Goal: Navigation & Orientation: Locate item on page

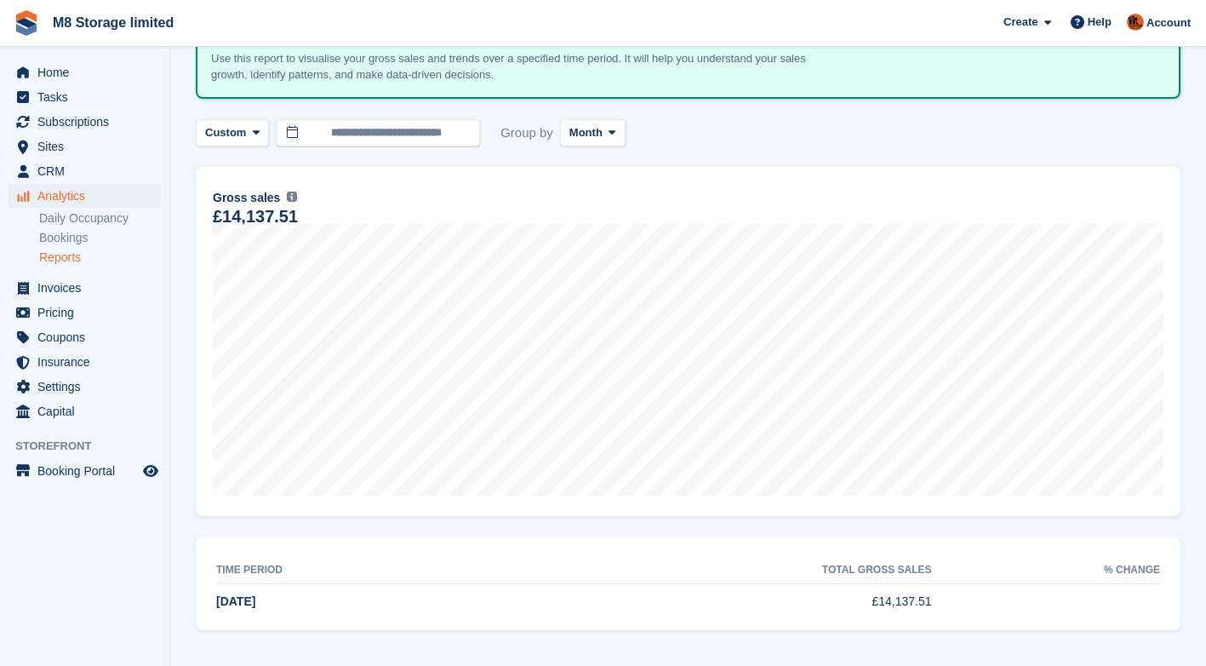
scroll to position [121, 0]
click at [60, 78] on span "Home" at bounding box center [88, 72] width 102 height 24
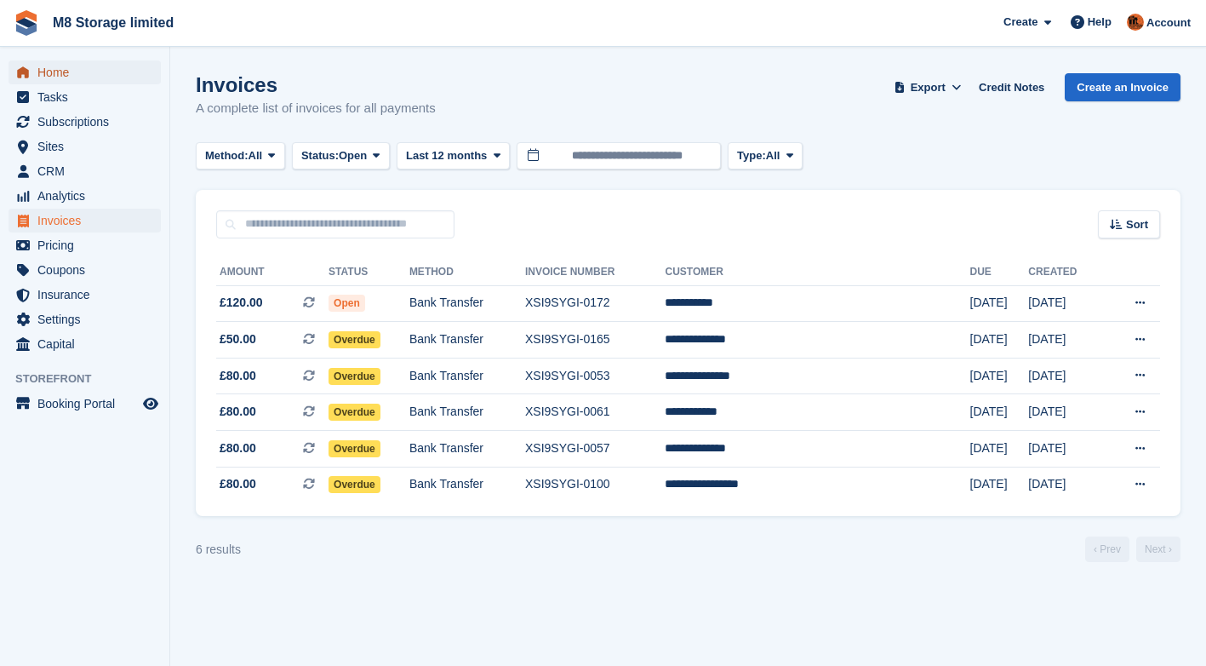
click at [69, 77] on span "Home" at bounding box center [88, 72] width 102 height 24
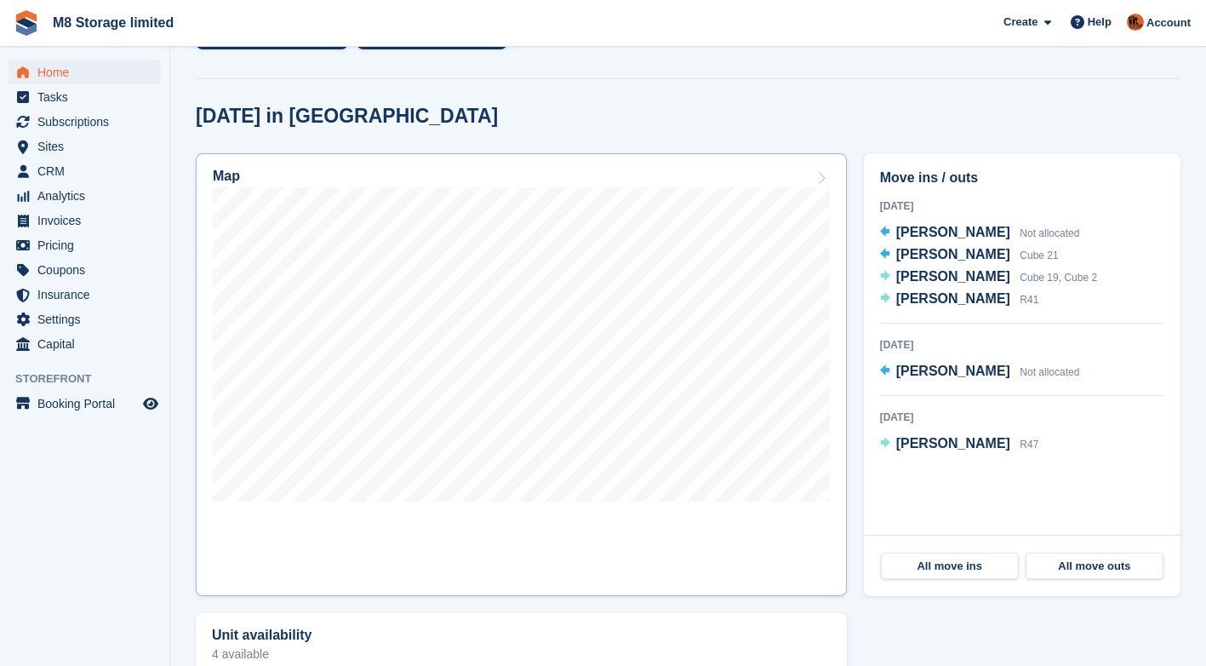
scroll to position [426, 0]
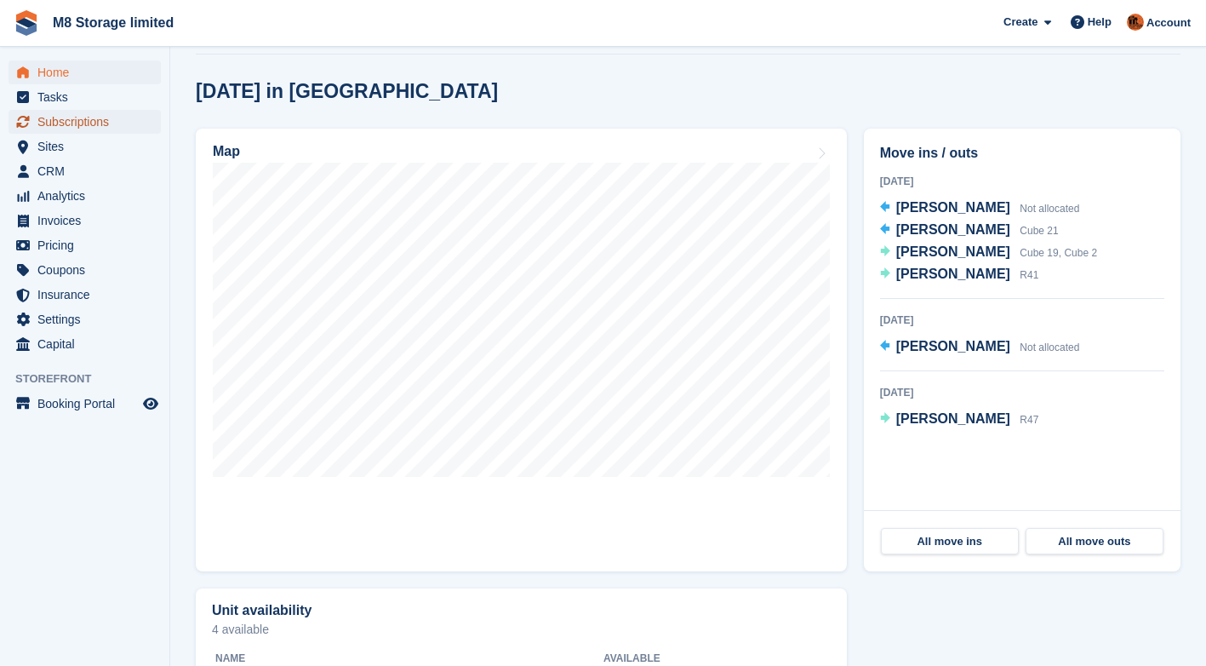
click at [71, 121] on span "Subscriptions" at bounding box center [88, 122] width 102 height 24
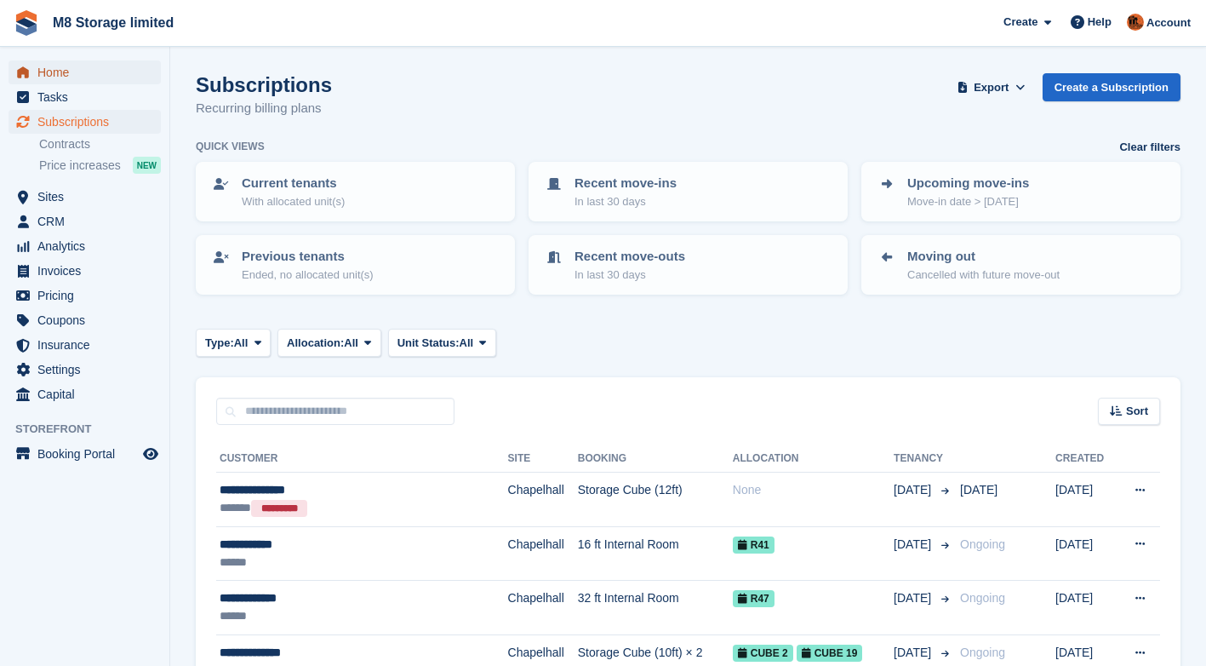
click at [46, 78] on span "Home" at bounding box center [88, 72] width 102 height 24
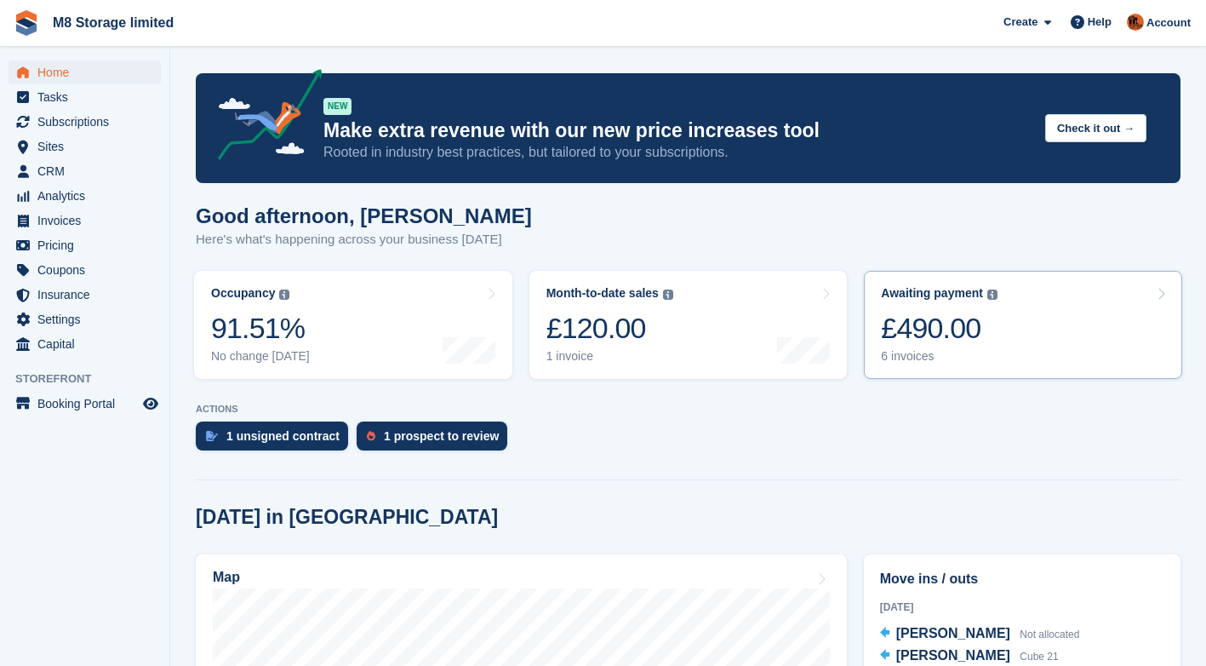
click at [1008, 341] on link "Awaiting payment The total outstanding balance on all open invoices. £490.00 6 …" at bounding box center [1023, 325] width 318 height 108
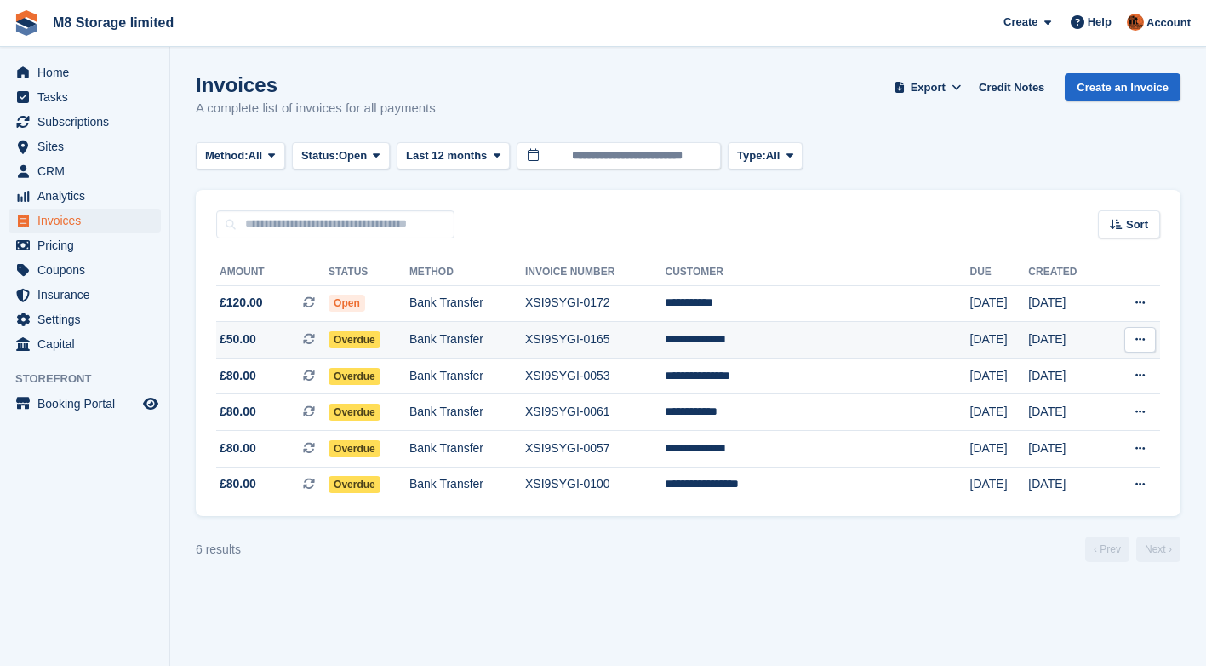
click at [1140, 345] on icon at bounding box center [1140, 339] width 9 height 11
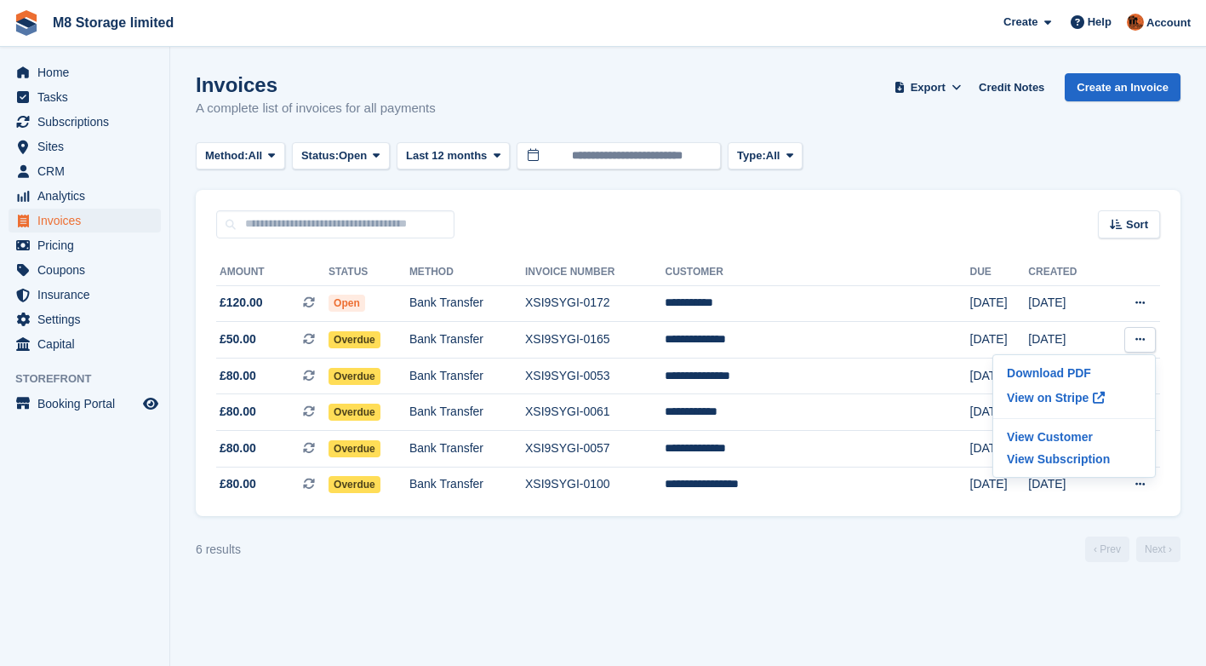
drag, startPoint x: 1033, startPoint y: 567, endPoint x: 938, endPoint y: 518, distance: 106.2
click at [1017, 558] on section "Invoices A complete list of invoices for all payments Export Export Invoices Ex…" at bounding box center [688, 333] width 1036 height 666
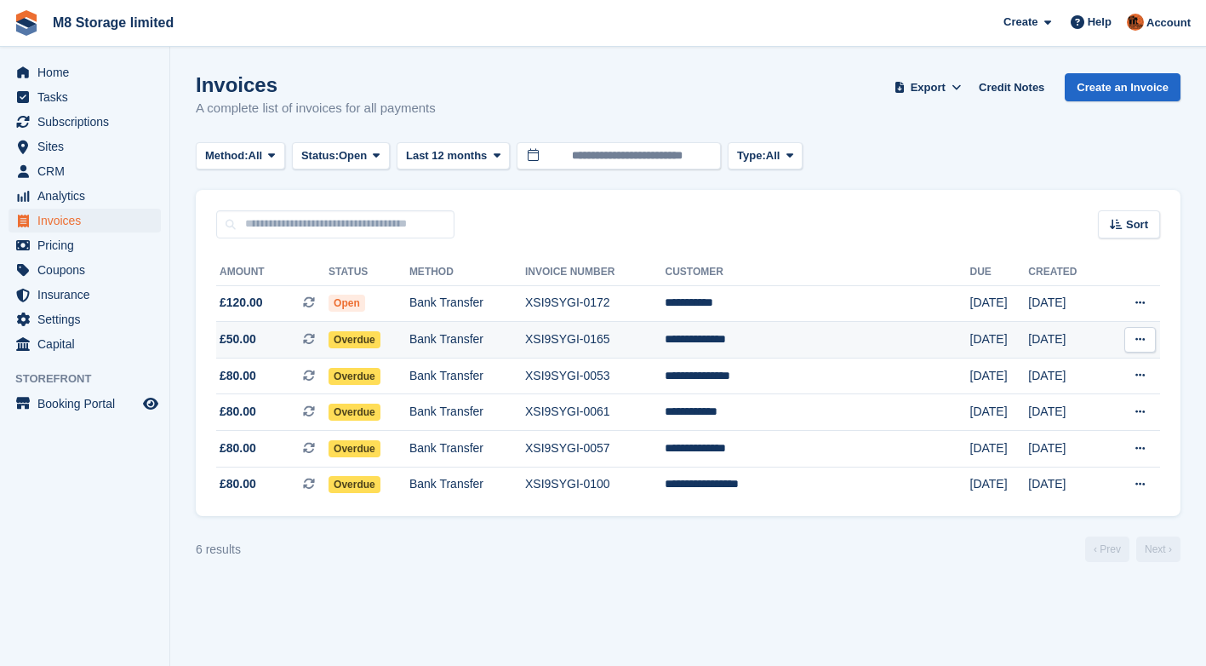
click at [380, 343] on span "Overdue" at bounding box center [355, 339] width 52 height 17
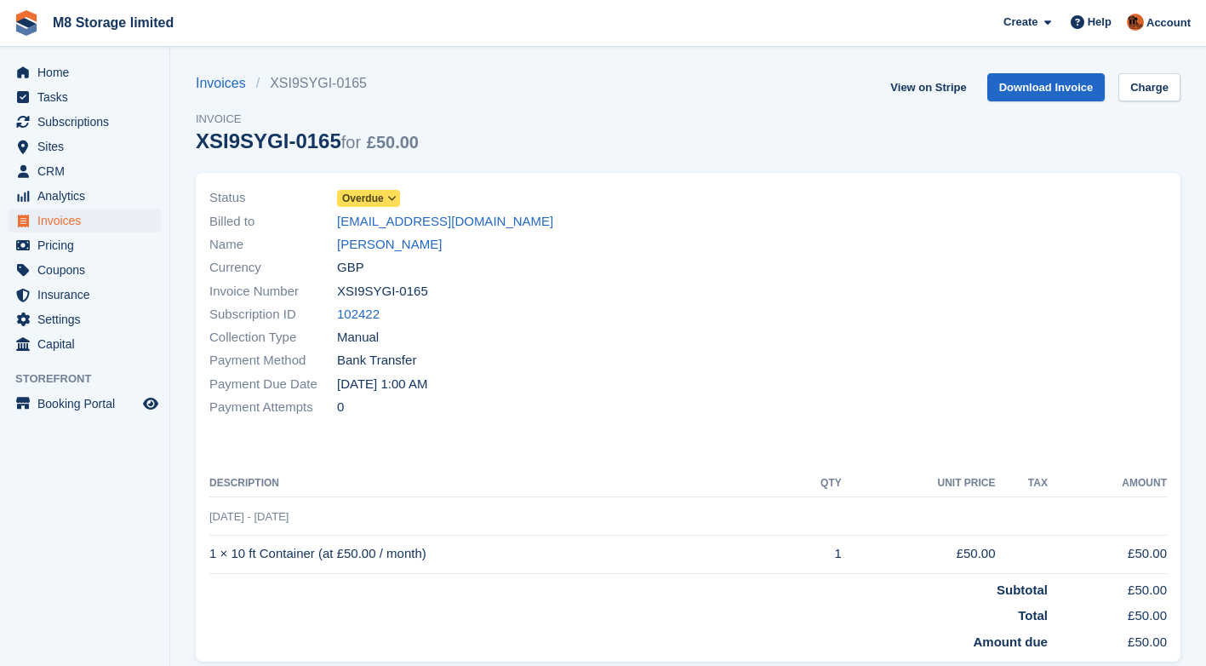
click at [391, 198] on icon at bounding box center [391, 198] width 9 height 10
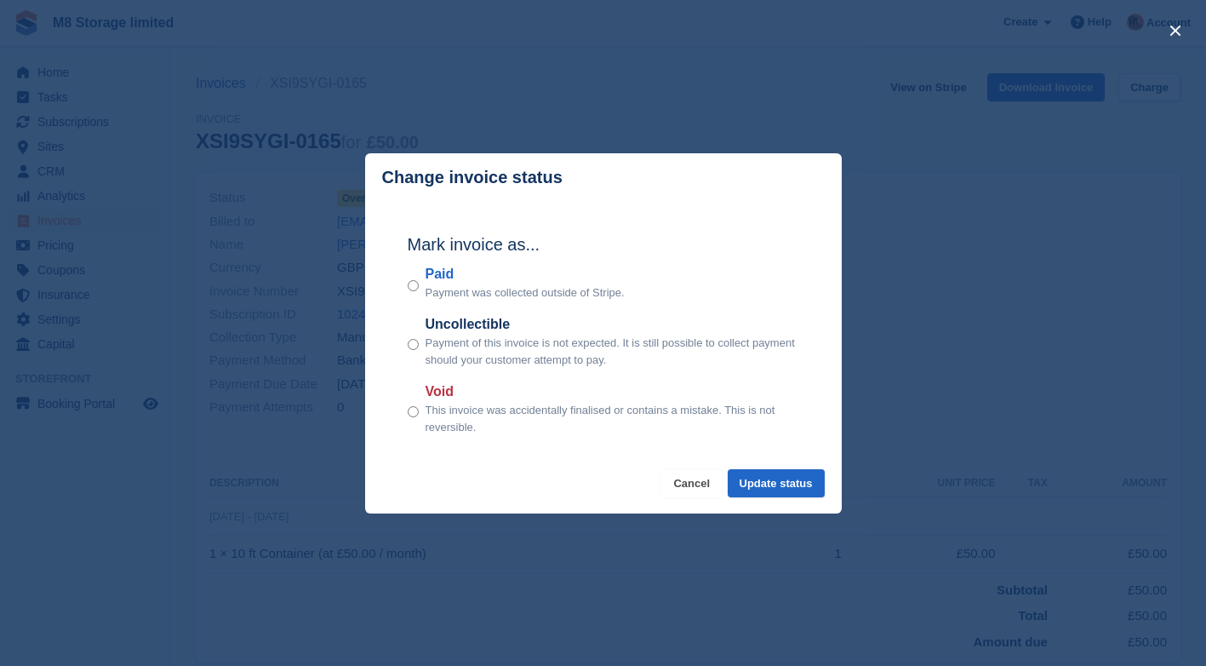
click at [719, 488] on button "Cancel" at bounding box center [691, 483] width 60 height 28
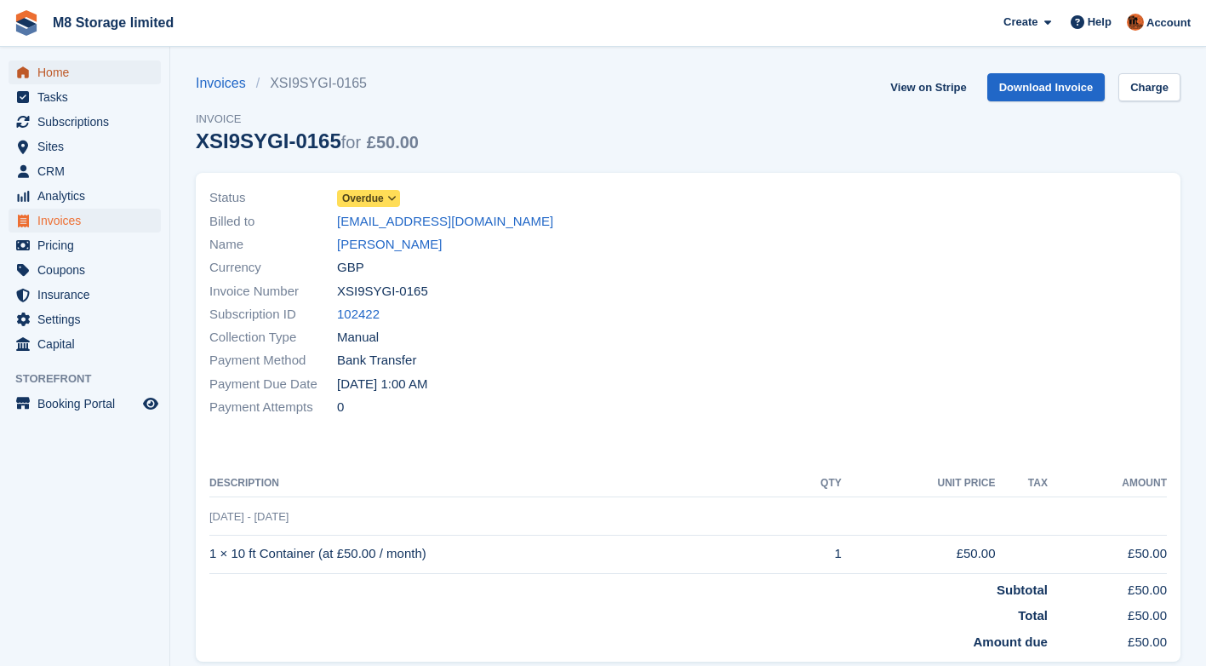
click at [49, 69] on span "Home" at bounding box center [88, 72] width 102 height 24
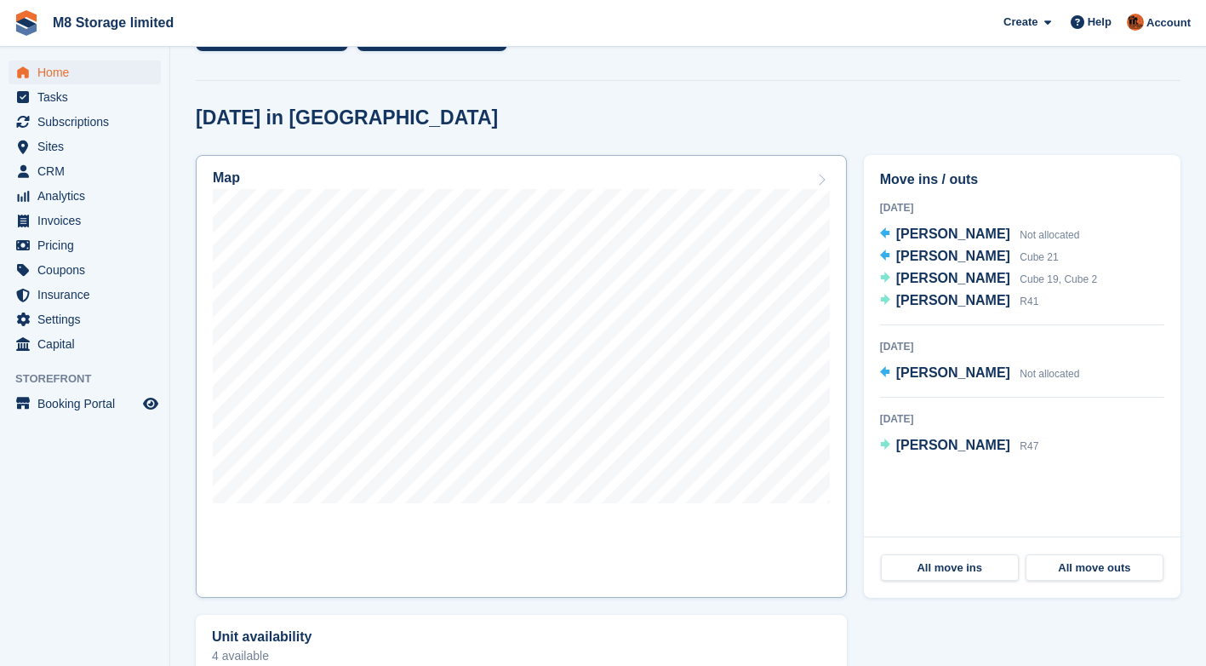
scroll to position [426, 0]
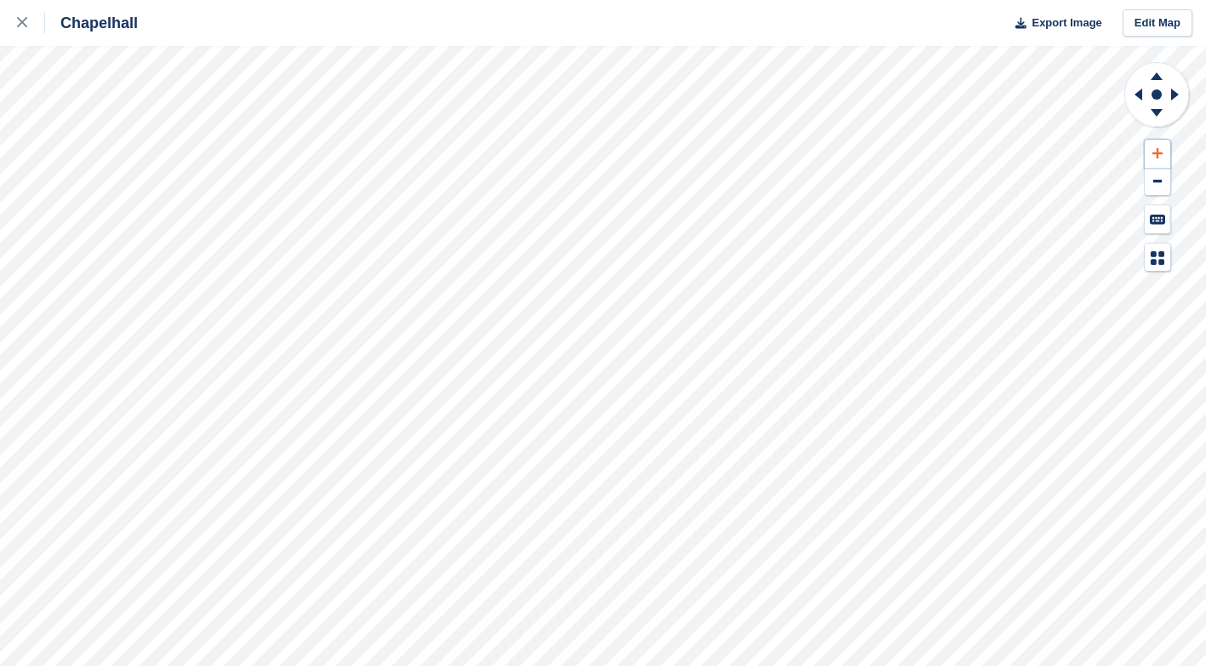
click at [1163, 154] on button at bounding box center [1158, 154] width 26 height 28
click at [1154, 112] on icon at bounding box center [1157, 113] width 12 height 8
click at [1152, 77] on icon at bounding box center [1157, 73] width 44 height 21
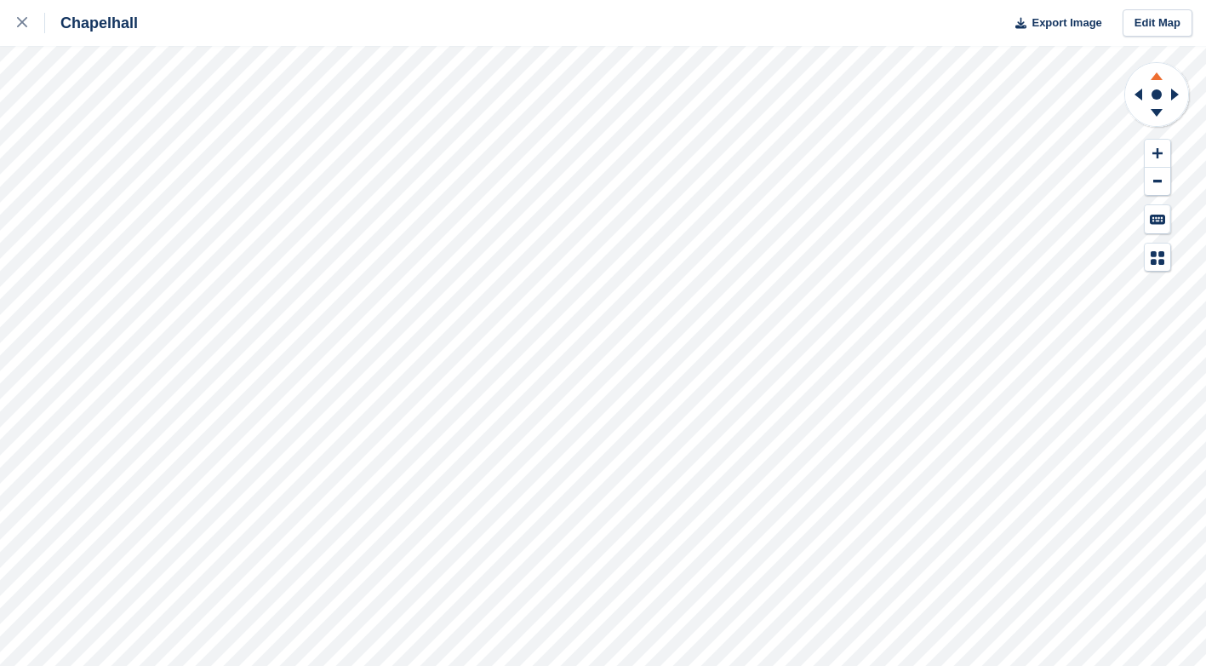
click at [1152, 77] on icon at bounding box center [1157, 73] width 44 height 21
click at [1159, 117] on icon at bounding box center [1157, 115] width 44 height 21
click at [1159, 76] on icon at bounding box center [1157, 76] width 12 height 8
click at [1158, 76] on icon at bounding box center [1157, 76] width 12 height 8
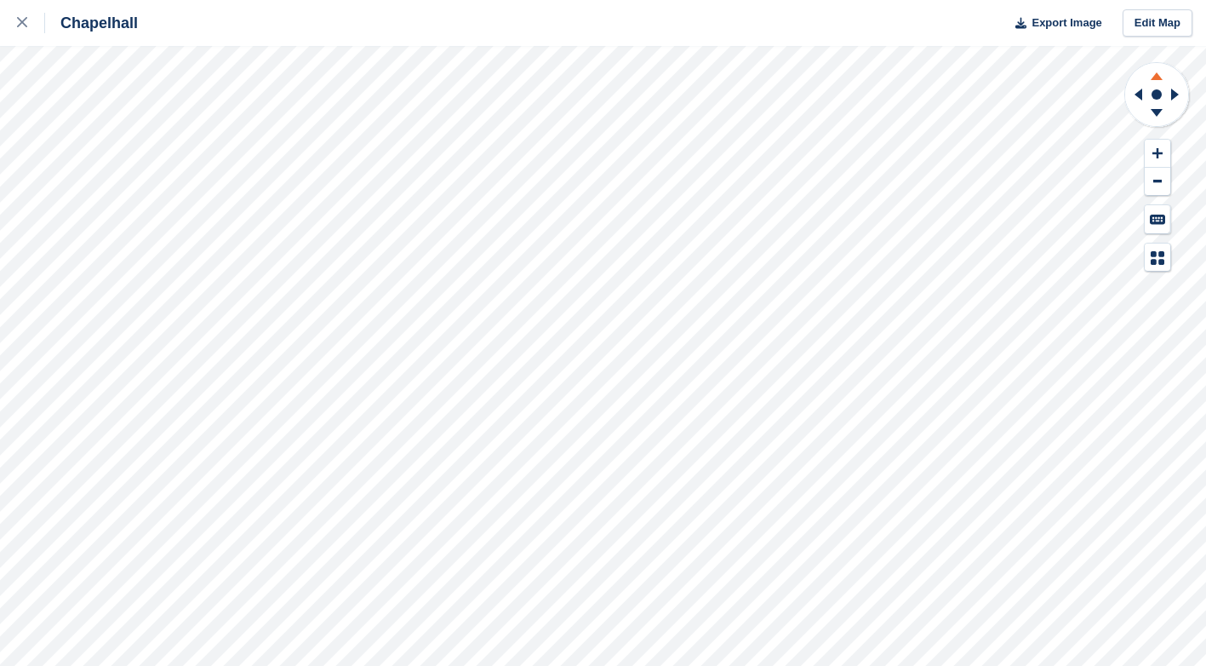
click at [1158, 76] on icon at bounding box center [1157, 76] width 12 height 8
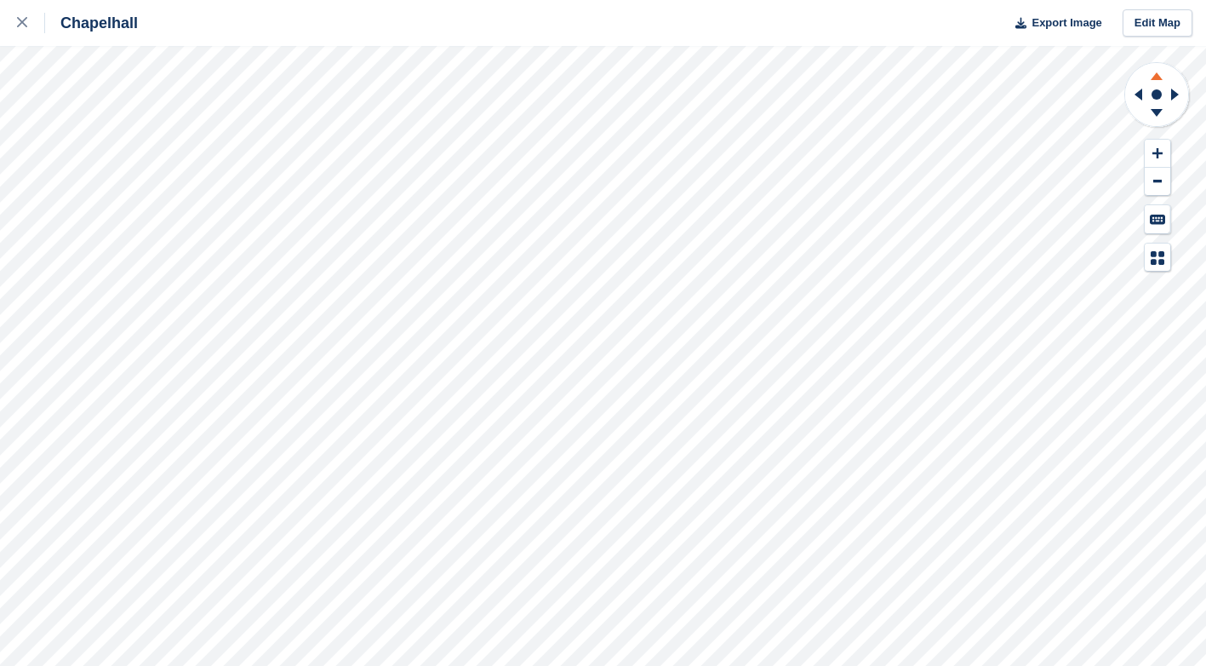
click at [1158, 76] on icon at bounding box center [1157, 76] width 12 height 8
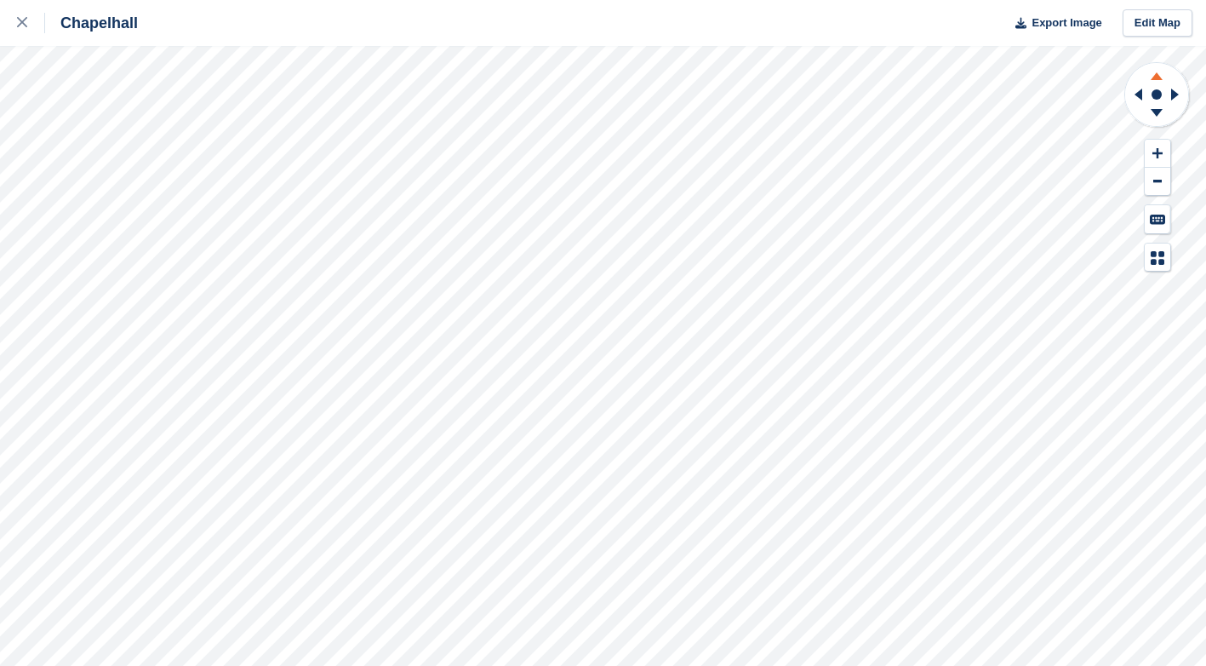
click at [1158, 76] on icon at bounding box center [1157, 76] width 12 height 8
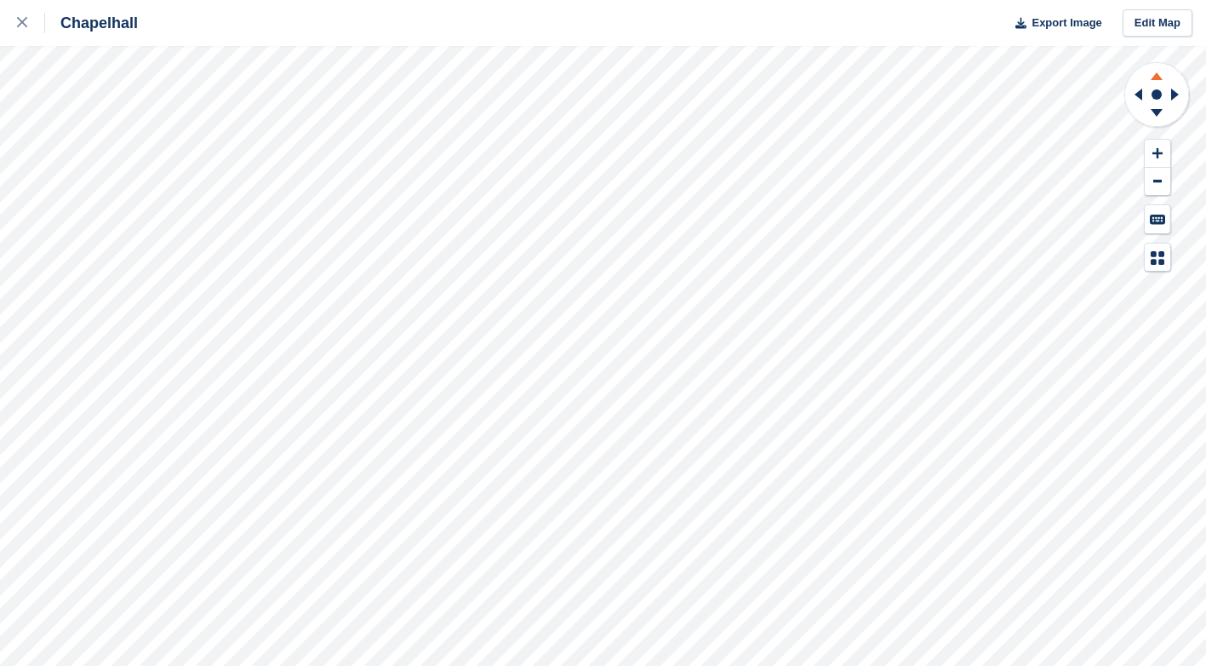
click at [1158, 76] on icon at bounding box center [1157, 76] width 12 height 8
